Goal: Find specific page/section: Find specific page/section

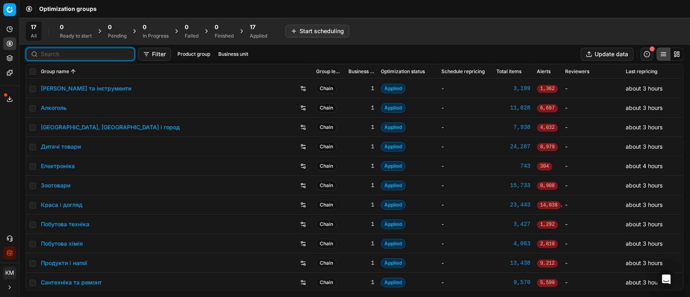
click at [50, 50] on input at bounding box center [85, 54] width 89 height 8
paste input "1000825"
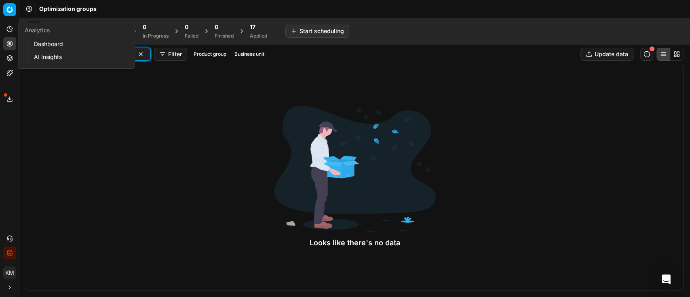
type input "1000825"
click at [11, 27] on icon at bounding box center [9, 29] width 6 height 6
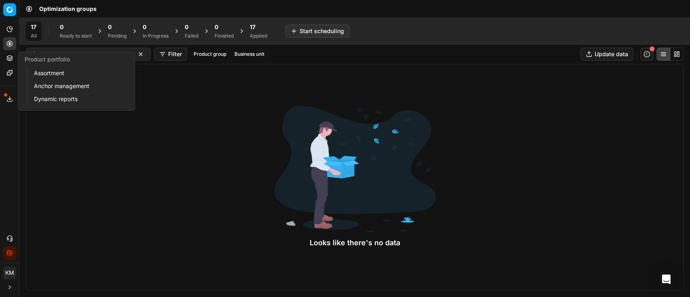
click at [52, 70] on link "Assortment" at bounding box center [78, 73] width 94 height 11
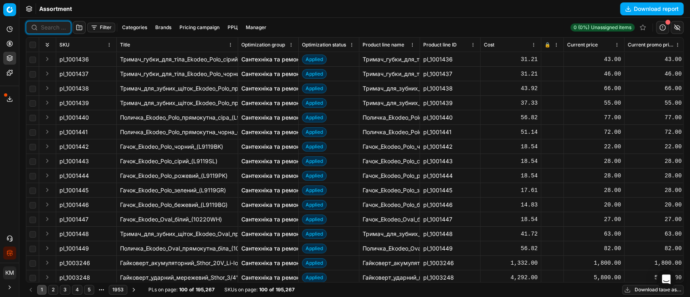
click at [54, 29] on input at bounding box center [53, 27] width 25 height 8
paste input "1000825"
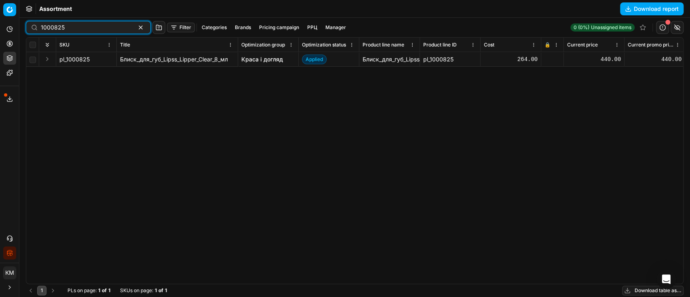
type input "1000825"
click at [270, 25] on button "Pricing campaign" at bounding box center [279, 28] width 46 height 10
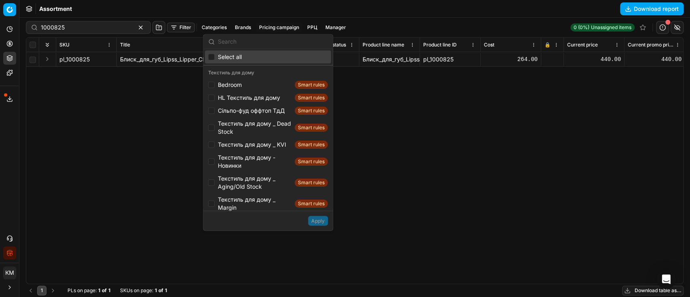
click at [410, 112] on div "pl_1000825 Блиск_для_губ_Lipss_Lipper_Clear_8_мл Краса і догляд Applied Блиск_д…" at bounding box center [354, 168] width 657 height 232
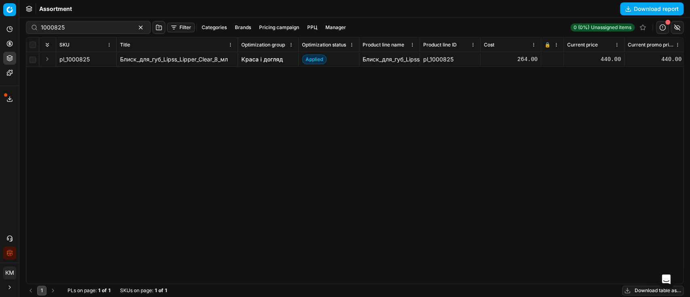
click at [304, 25] on button "РРЦ" at bounding box center [312, 28] width 17 height 10
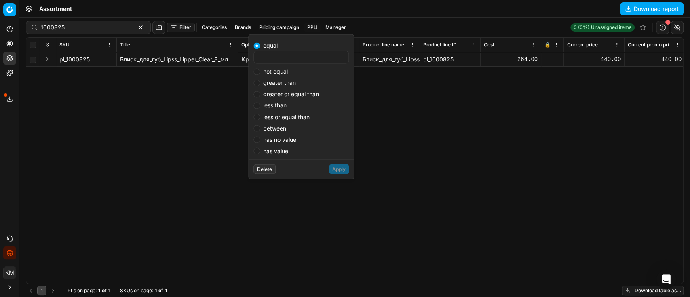
click at [604, 97] on div "pl_1000825 Блиск_для_губ_Lipss_Lipper_Clear_8_мл Краса і догляд Applied Блиск_д…" at bounding box center [354, 168] width 657 height 232
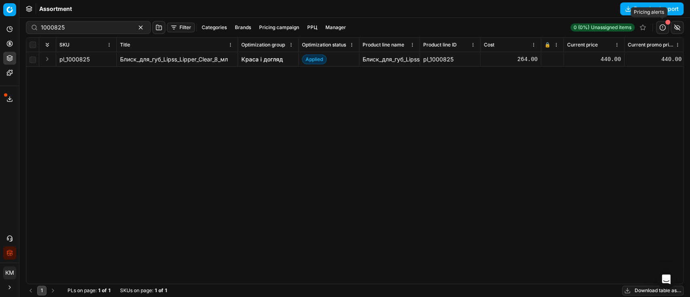
click at [663, 27] on button "button" at bounding box center [662, 27] width 13 height 13
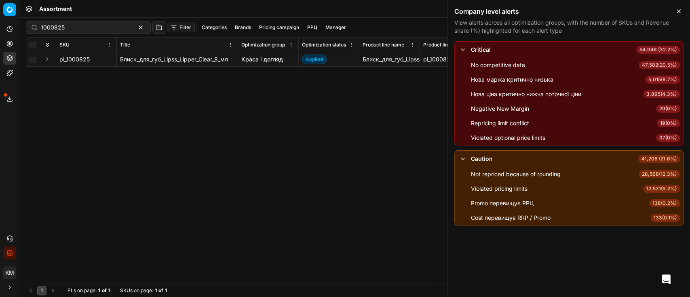
click at [367, 148] on div "pl_1000825 Блиск_для_губ_Lipss_Lipper_Clear_8_мл Краса і догляд Applied Блиск_д…" at bounding box center [354, 168] width 657 height 232
click at [678, 11] on icon "button" at bounding box center [678, 11] width 3 height 3
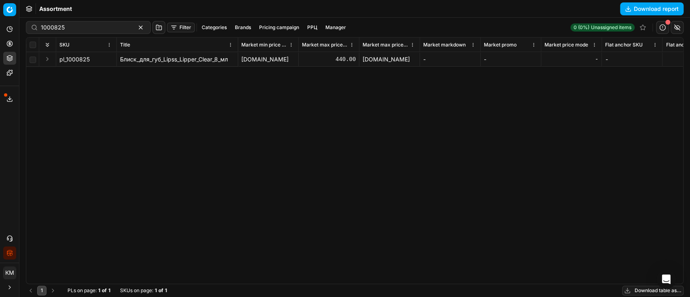
scroll to position [0, 2502]
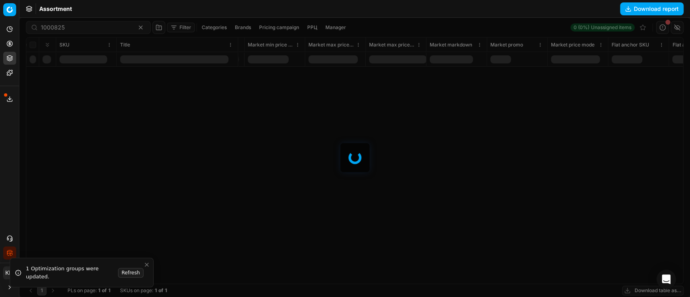
click at [298, 46] on div at bounding box center [354, 157] width 671 height 279
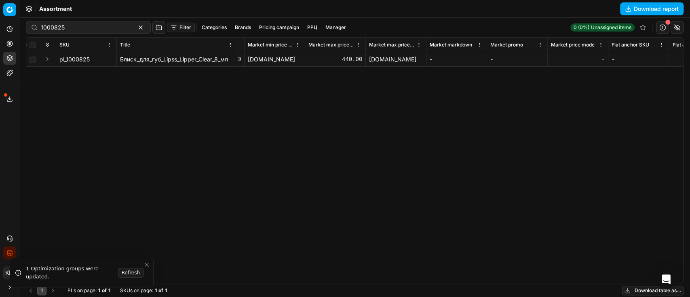
click at [298, 46] on html "Pricing platform Analytics Pricing Product portfolio Templates Export service 8…" at bounding box center [345, 148] width 690 height 297
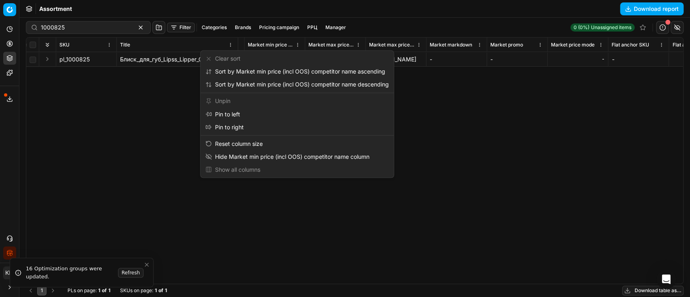
click at [512, 137] on html "Pricing platform Analytics Pricing Product portfolio Templates Export service 8…" at bounding box center [345, 148] width 690 height 297
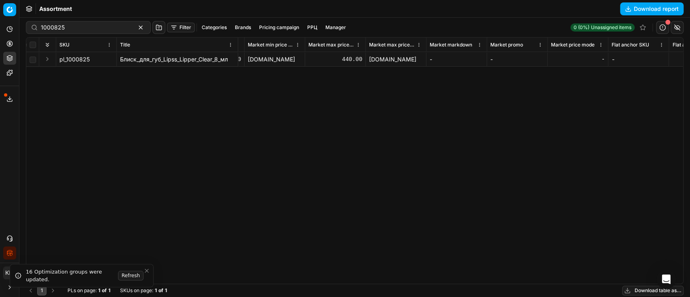
click at [149, 271] on icon "Close toast" at bounding box center [147, 271] width 6 height 6
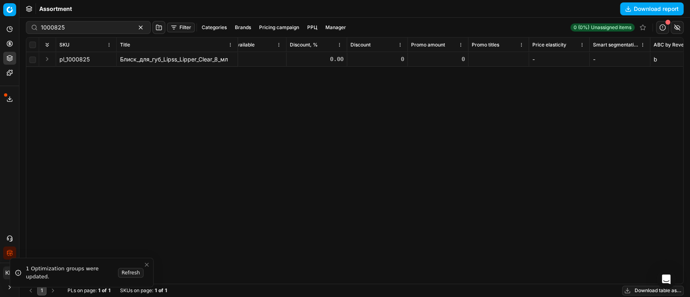
scroll to position [0, 1609]
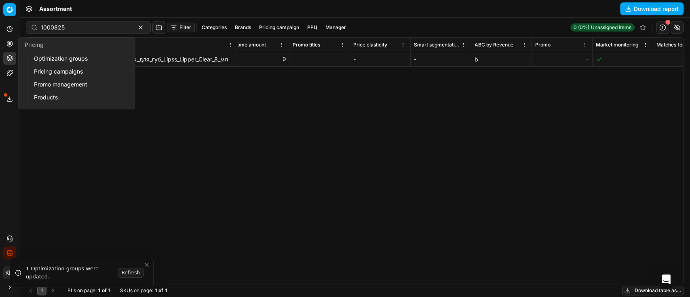
click at [71, 61] on link "Optimization groups" at bounding box center [78, 58] width 94 height 11
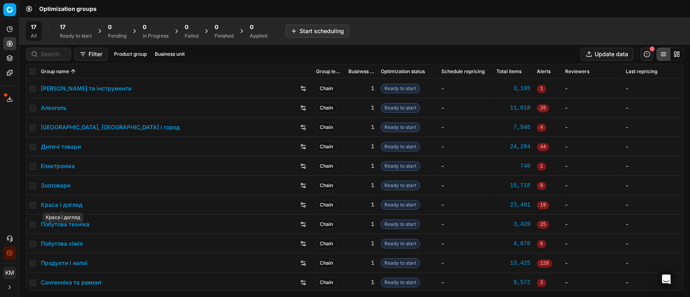
click at [67, 205] on link "Краса і догляд" at bounding box center [62, 205] width 42 height 8
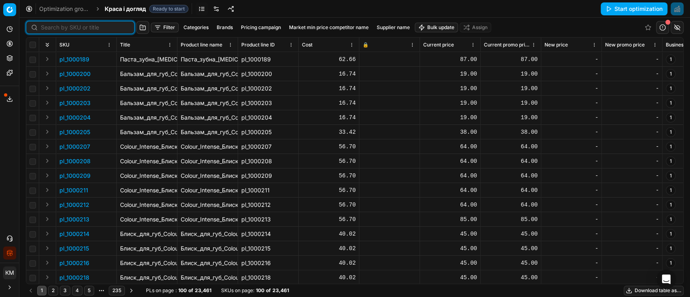
click at [62, 27] on input at bounding box center [85, 27] width 89 height 8
paste input "1000825"
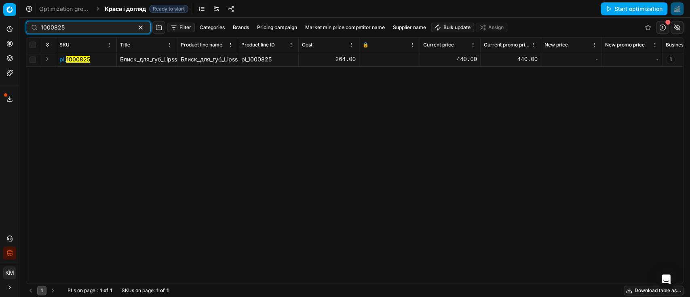
type input "1000825"
click at [338, 26] on button "Market min price competitor name" at bounding box center [345, 28] width 86 height 10
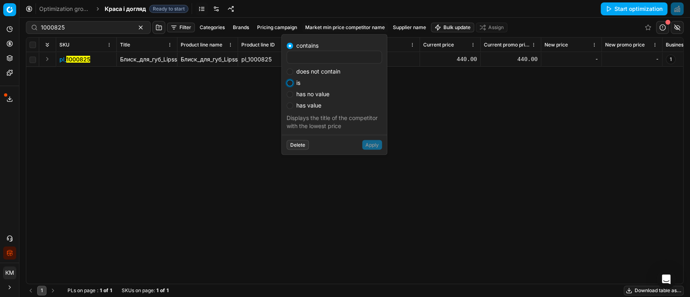
click at [289, 85] on input "is" at bounding box center [290, 83] width 6 height 6
radio input "true"
click at [304, 144] on button "Delete" at bounding box center [298, 145] width 22 height 10
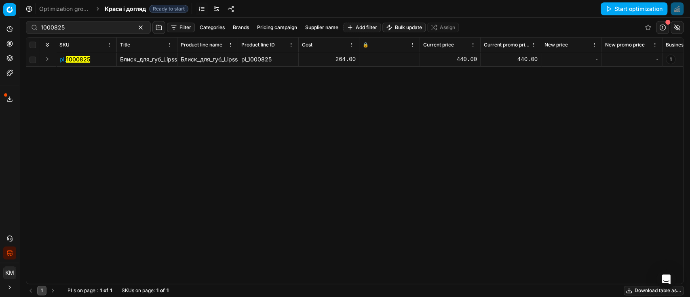
click at [152, 27] on button "button" at bounding box center [158, 27] width 13 height 13
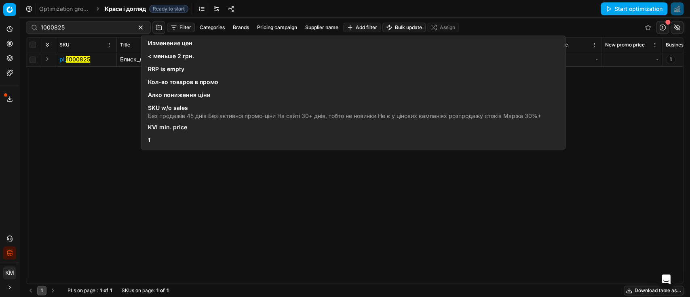
drag, startPoint x: 87, startPoint y: 112, endPoint x: 141, endPoint y: 82, distance: 61.5
click at [88, 112] on div "pl_ 1000825 Блиск_для_губ_Lipss_Lipper_Clear_8_мл Блиск_для_губ_Lipss_Lipper_Cl…" at bounding box center [354, 168] width 657 height 232
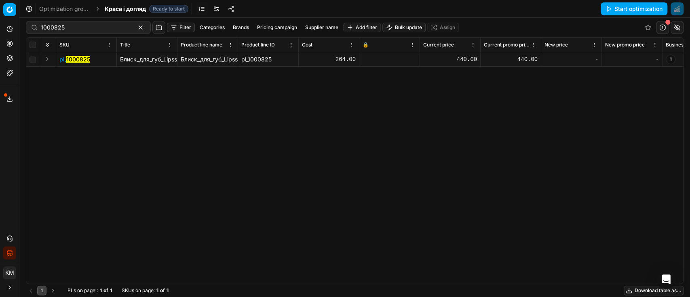
click at [260, 25] on button "Pricing campaign" at bounding box center [277, 28] width 46 height 10
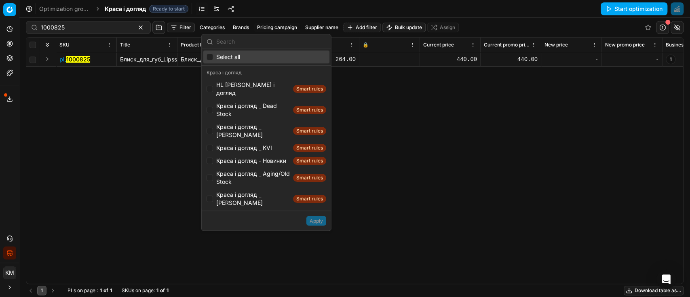
click at [375, 104] on div "pl_ 1000825 Блиск_для_губ_Lipss_Lipper_Clear_8_мл Блиск_для_губ_Lipss_Lipper_Cl…" at bounding box center [354, 168] width 657 height 232
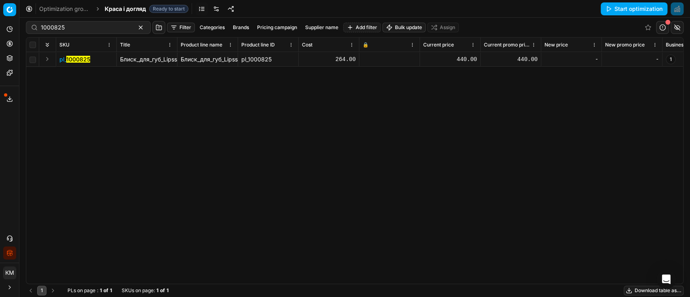
click at [316, 27] on button "Supplier name" at bounding box center [322, 28] width 40 height 10
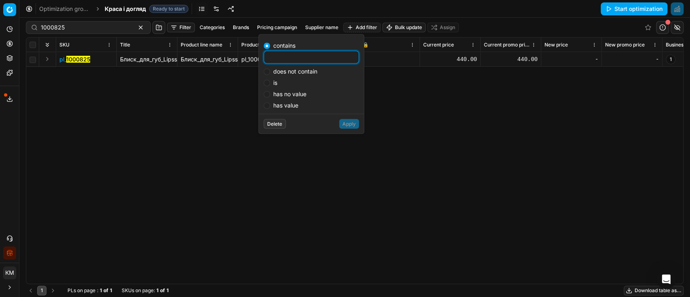
click at [416, 99] on div "pl_ 1000825 Блиск_для_губ_Lipss_Lipper_Clear_8_мл Блиск_для_губ_Lipss_Lipper_Cl…" at bounding box center [354, 168] width 657 height 232
